Goal: Navigation & Orientation: Understand site structure

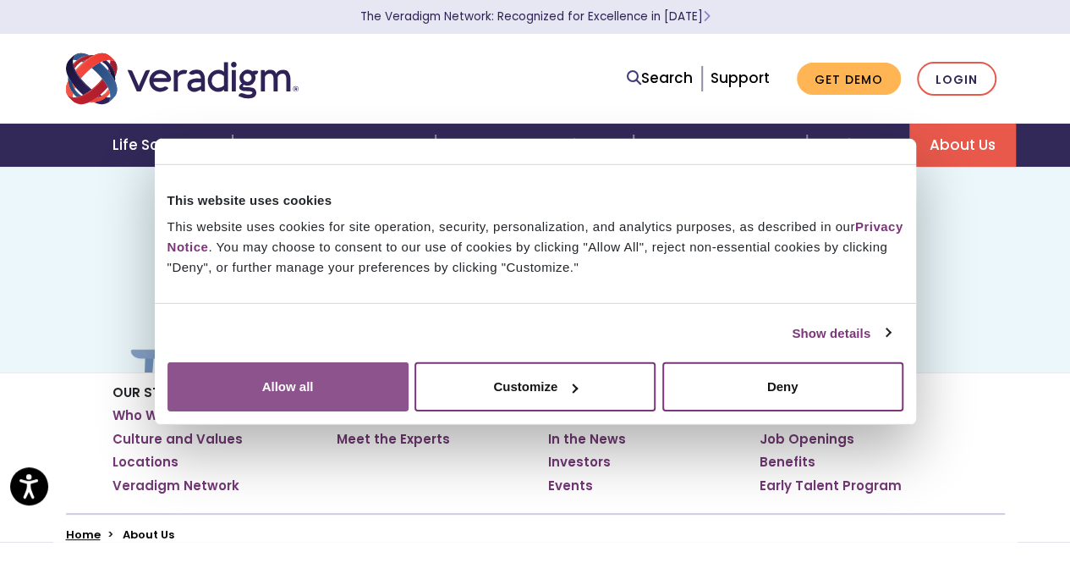
click at [409, 411] on button "Allow all" at bounding box center [288, 386] width 241 height 49
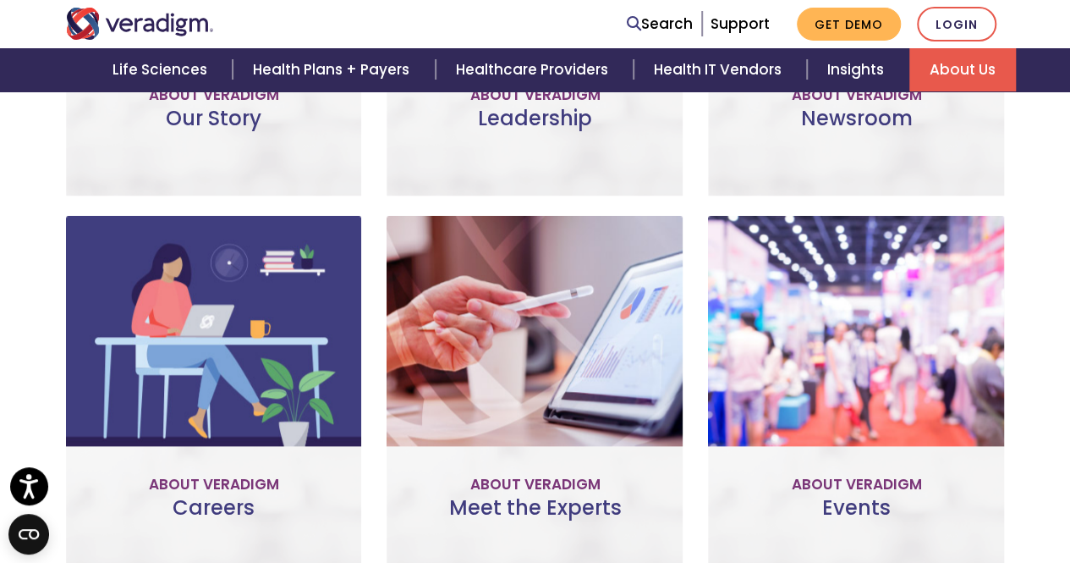
scroll to position [904, 0]
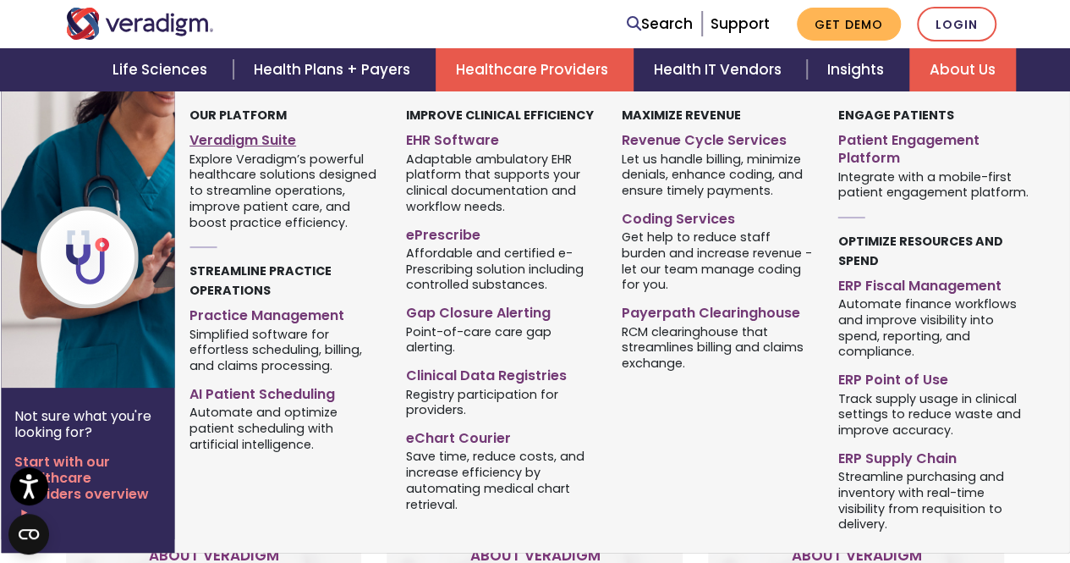
click at [246, 137] on link "Veradigm Suite" at bounding box center [285, 137] width 191 height 25
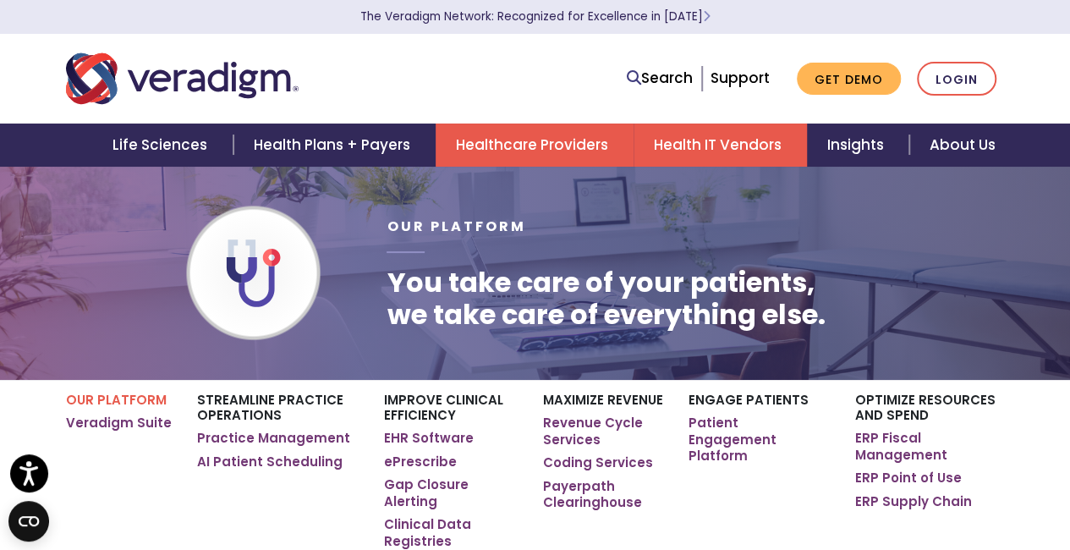
click at [732, 124] on link "Health IT Vendors" at bounding box center [720, 145] width 173 height 43
